Goal: Find specific page/section: Find specific page/section

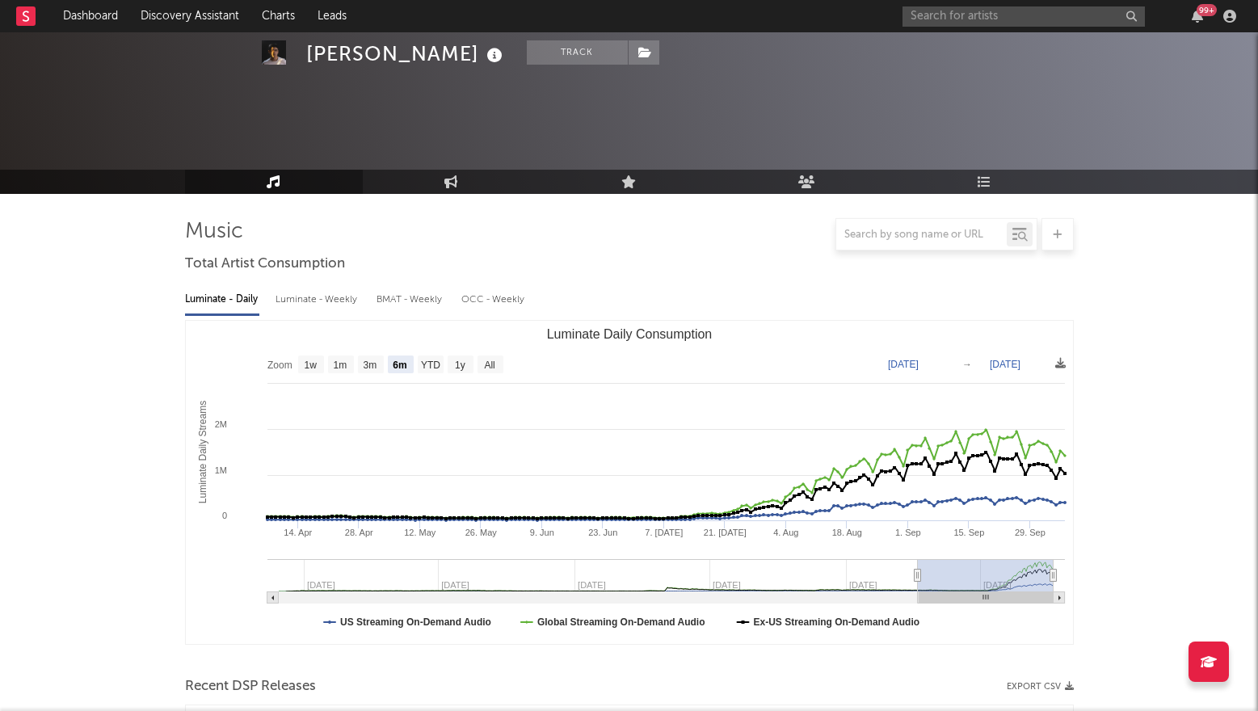
select select "6m"
select select "1w"
click at [954, 20] on input "text" at bounding box center [1023, 16] width 242 height 20
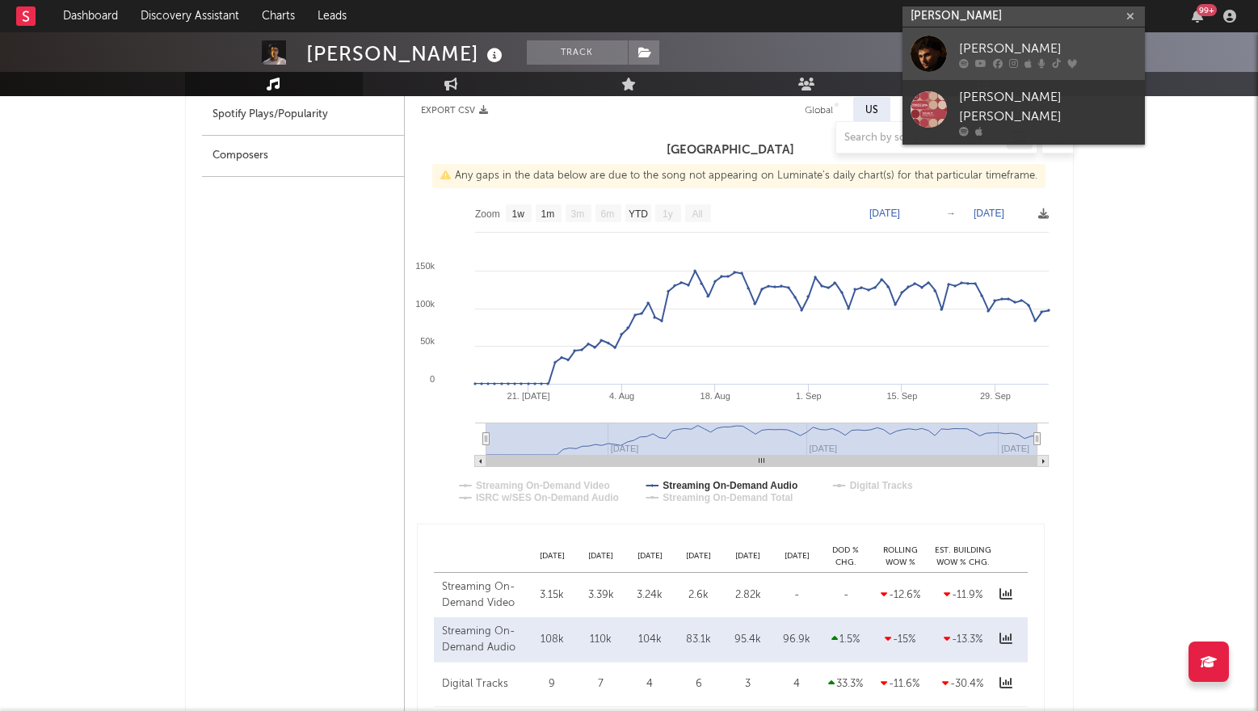
type input "[PERSON_NAME]"
click at [963, 45] on div "[PERSON_NAME]" at bounding box center [1048, 48] width 178 height 19
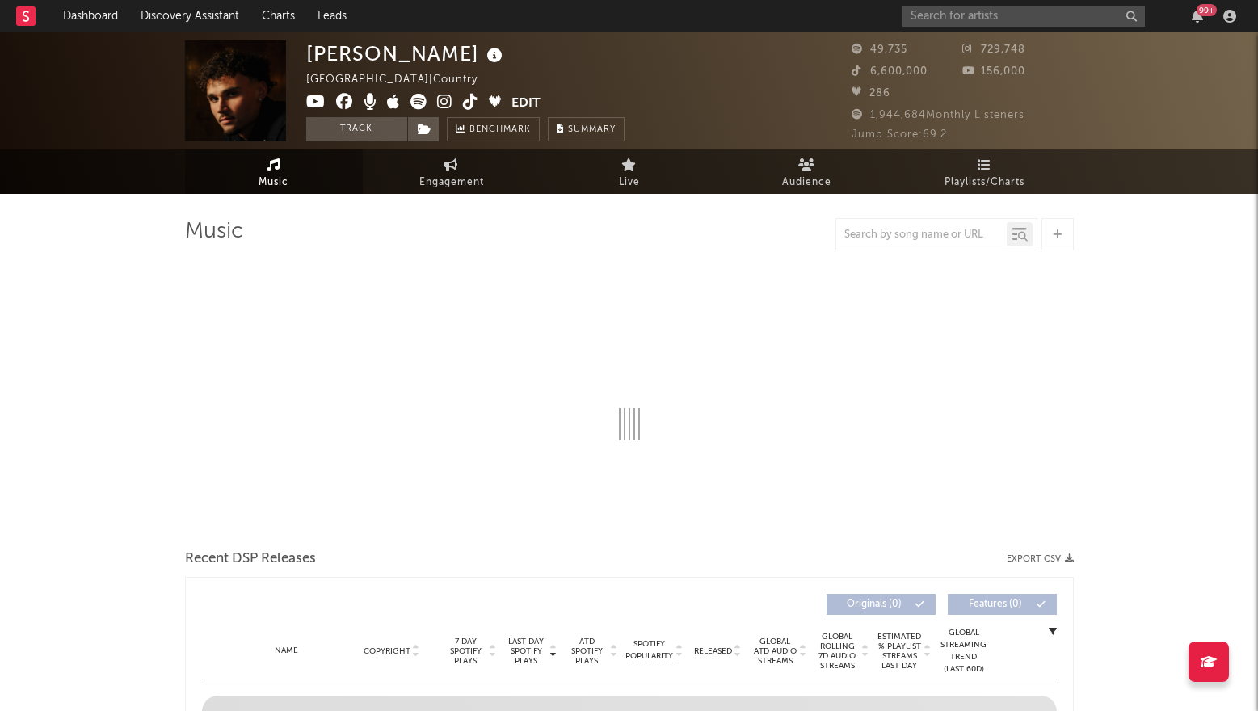
select select "6m"
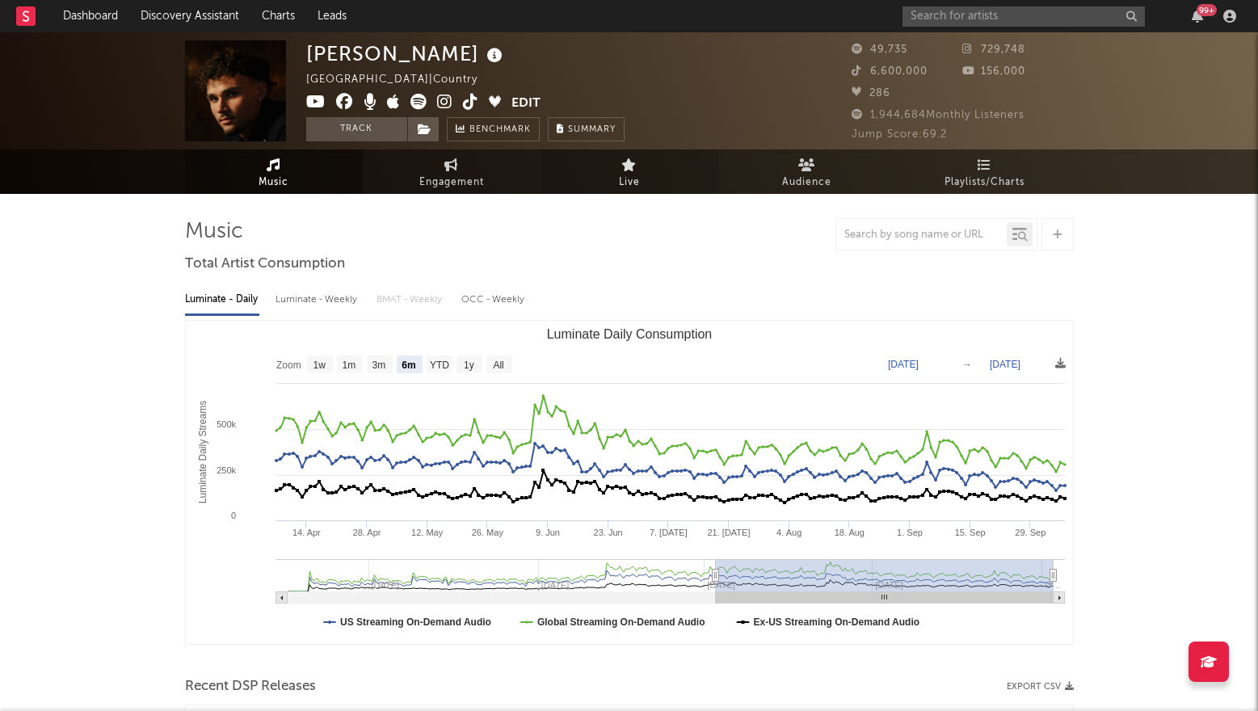
click at [586, 178] on link "Live" at bounding box center [629, 171] width 178 height 44
